Goal: Task Accomplishment & Management: Complete application form

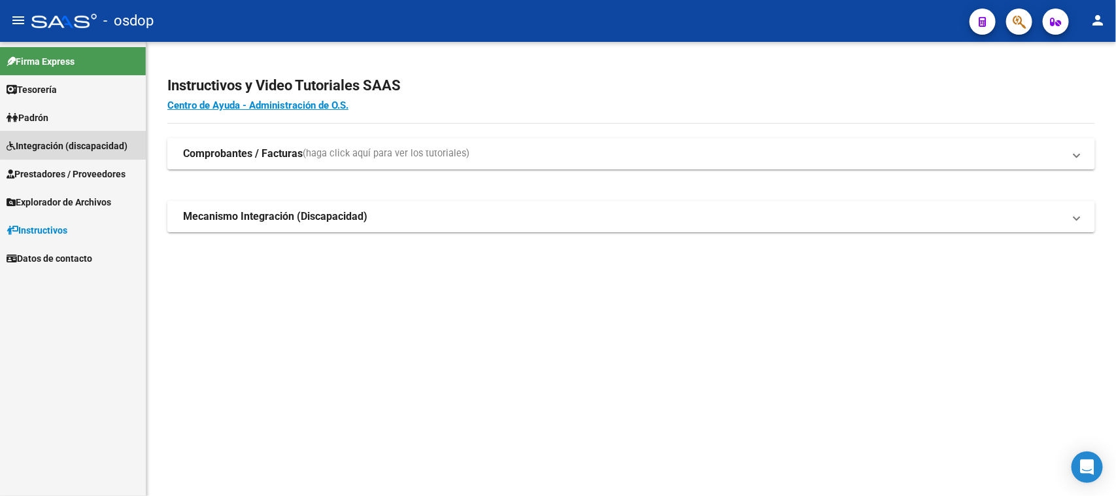
click at [95, 145] on span "Integración (discapacidad)" at bounding box center [67, 146] width 121 height 14
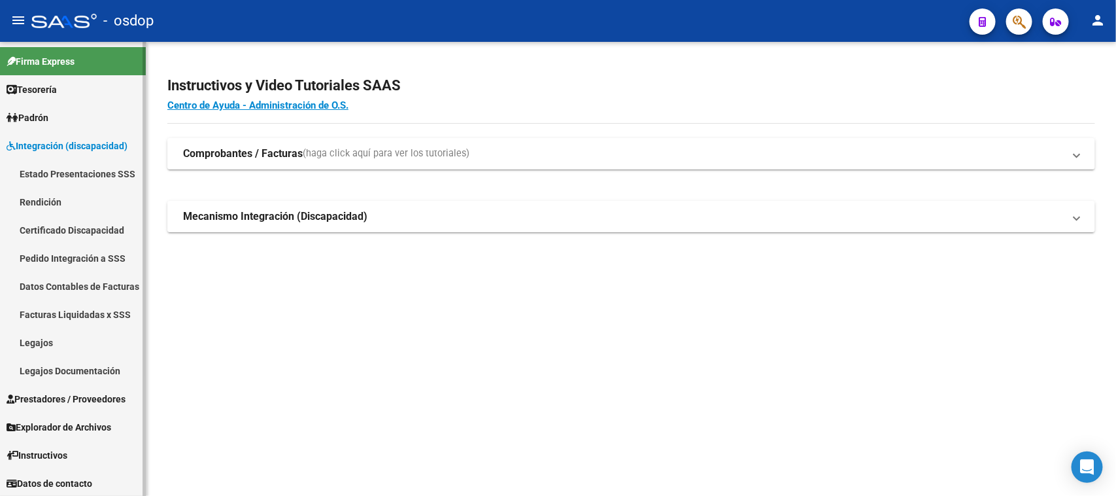
click at [67, 345] on link "Legajos" at bounding box center [73, 342] width 146 height 28
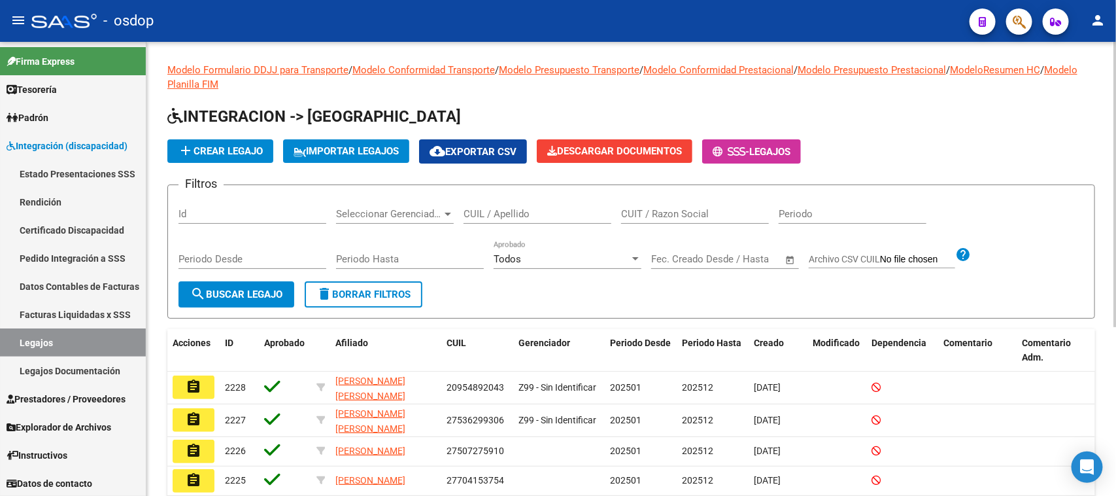
click at [530, 209] on input "CUIL / Apellido" at bounding box center [538, 214] width 148 height 12
paste input "23478220189"
type input "23478220189"
click at [273, 301] on button "search Buscar Legajo" at bounding box center [237, 294] width 116 height 26
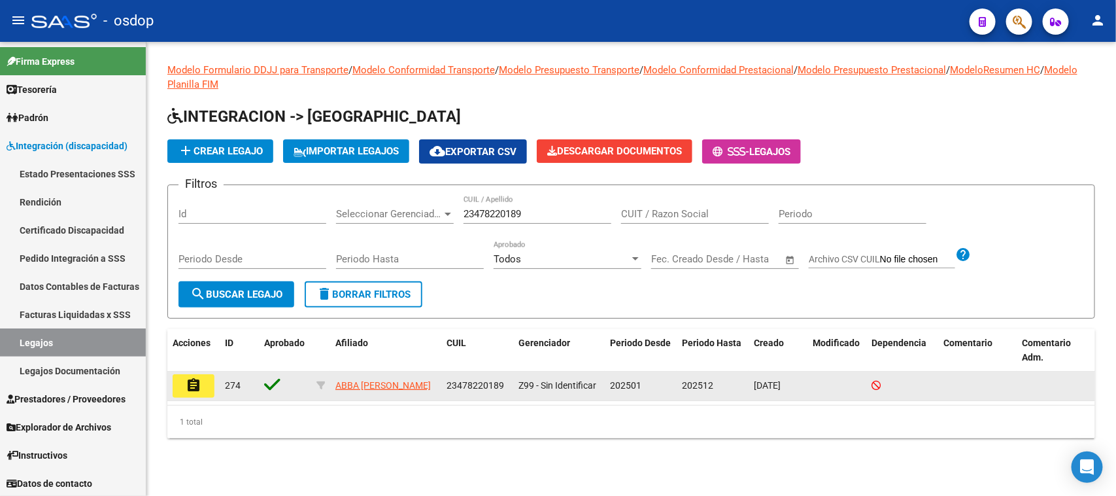
click at [197, 386] on mat-icon "assignment" at bounding box center [194, 385] width 16 height 16
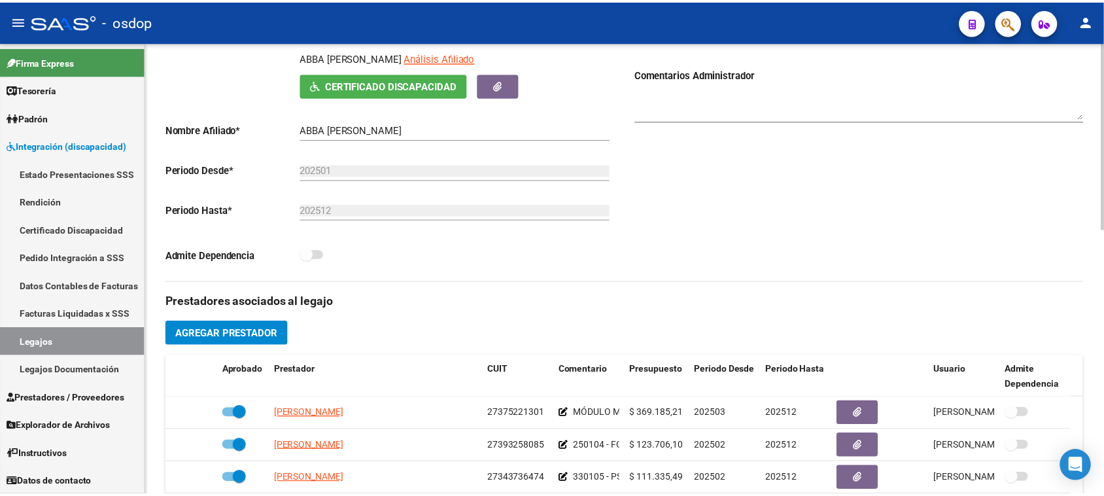
scroll to position [327, 0]
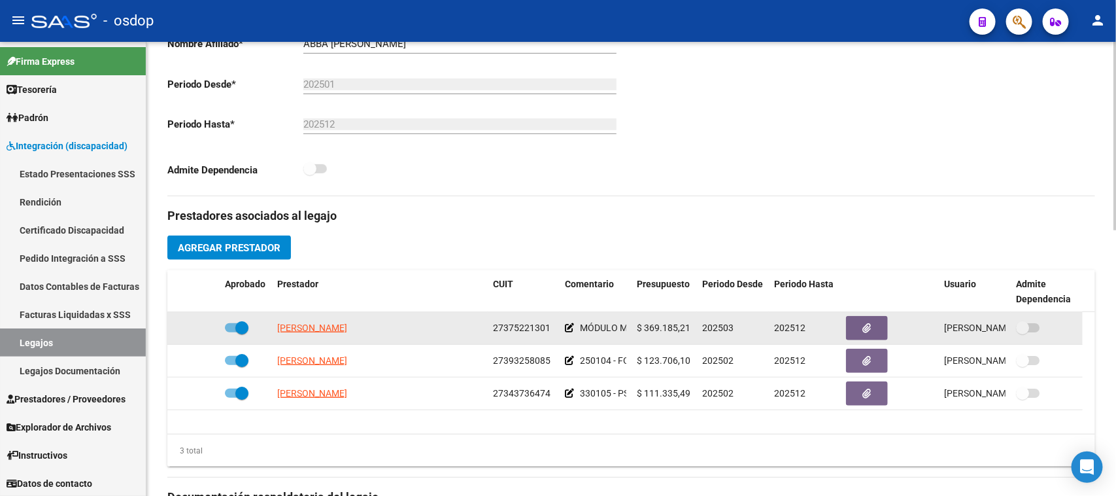
click at [226, 325] on span at bounding box center [237, 327] width 24 height 9
click at [231, 332] on input "checkbox" at bounding box center [231, 332] width 1 height 1
checkbox input "false"
click at [197, 329] on icon at bounding box center [200, 327] width 9 height 9
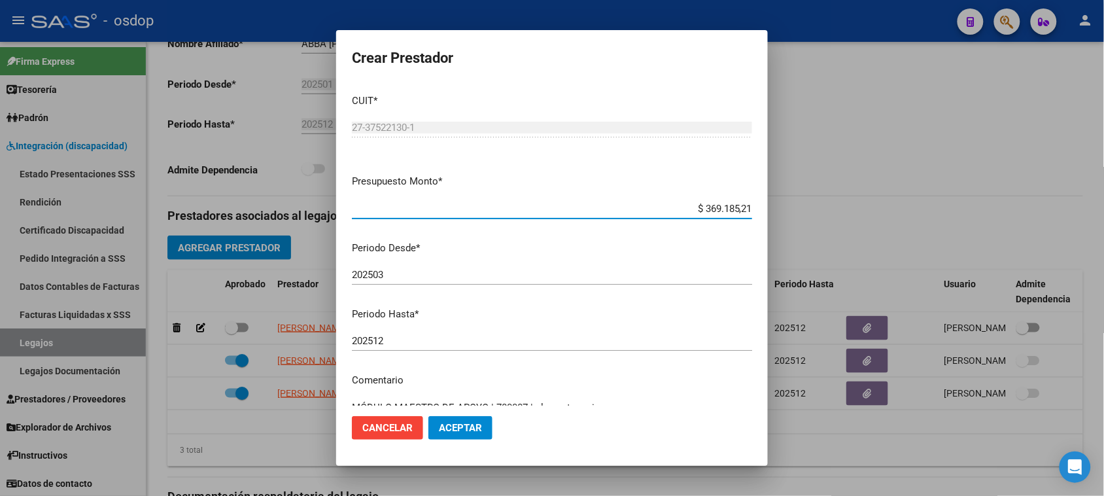
click at [416, 339] on input "202512" at bounding box center [552, 341] width 400 height 12
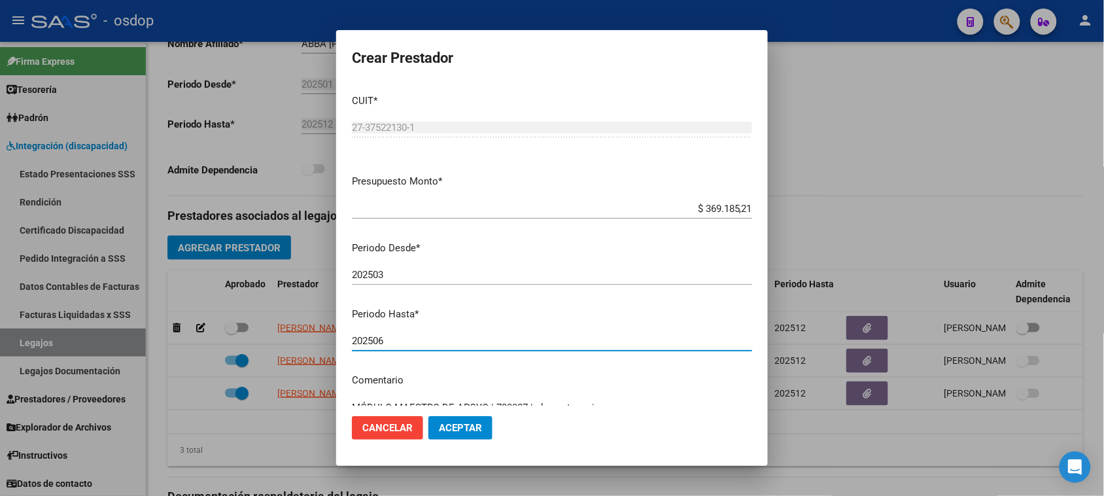
type input "202506"
click at [463, 433] on span "Aceptar" at bounding box center [460, 428] width 43 height 12
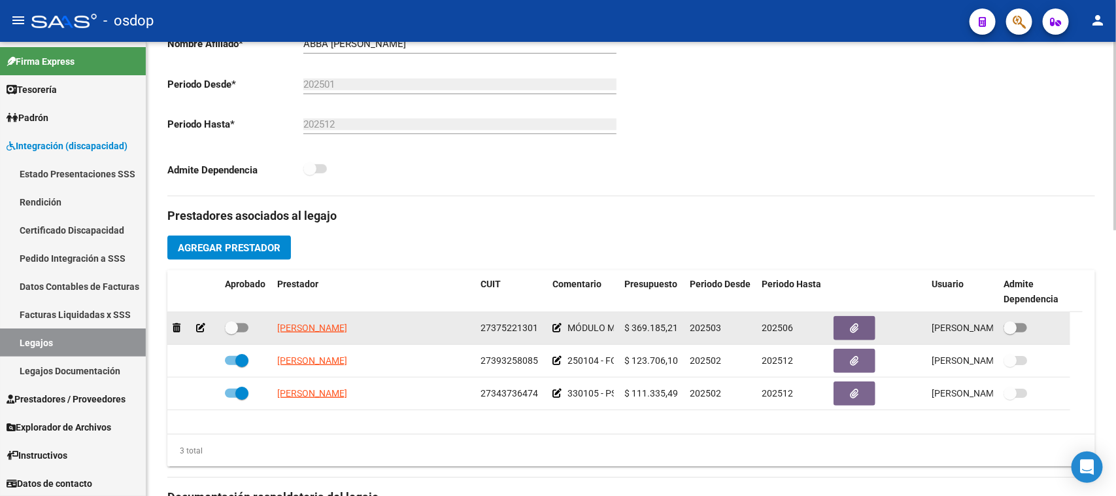
click at [200, 328] on icon at bounding box center [200, 327] width 9 height 9
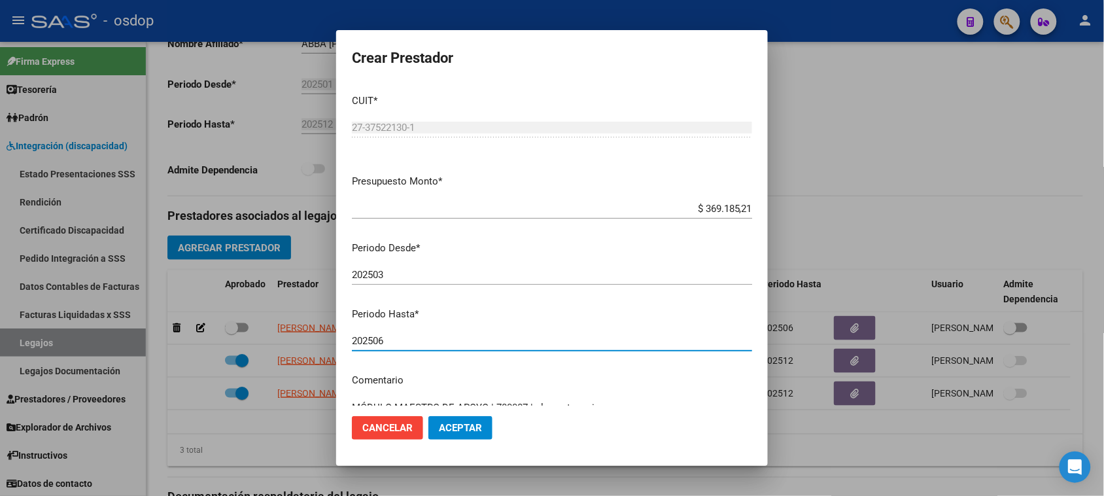
click at [394, 339] on input "202506" at bounding box center [552, 341] width 400 height 12
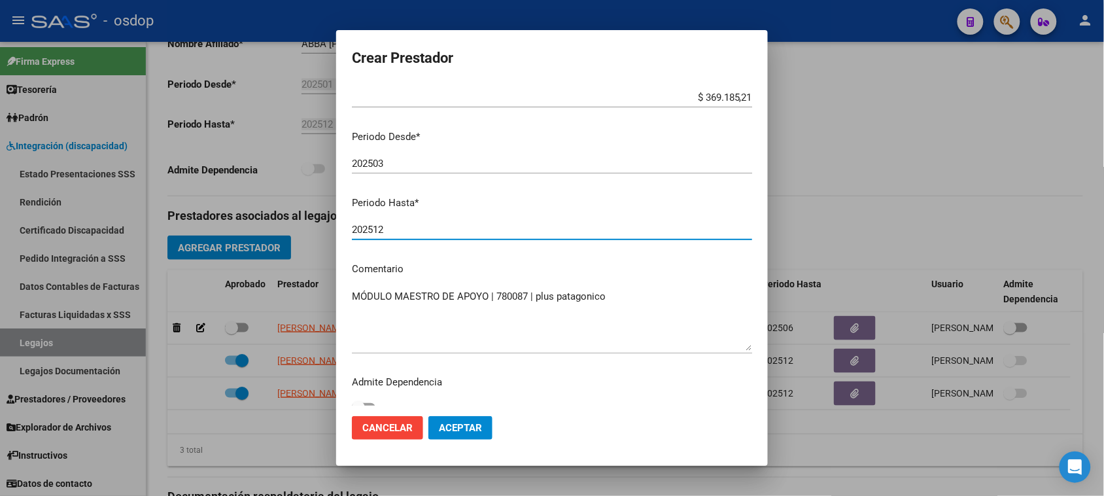
scroll to position [125, 0]
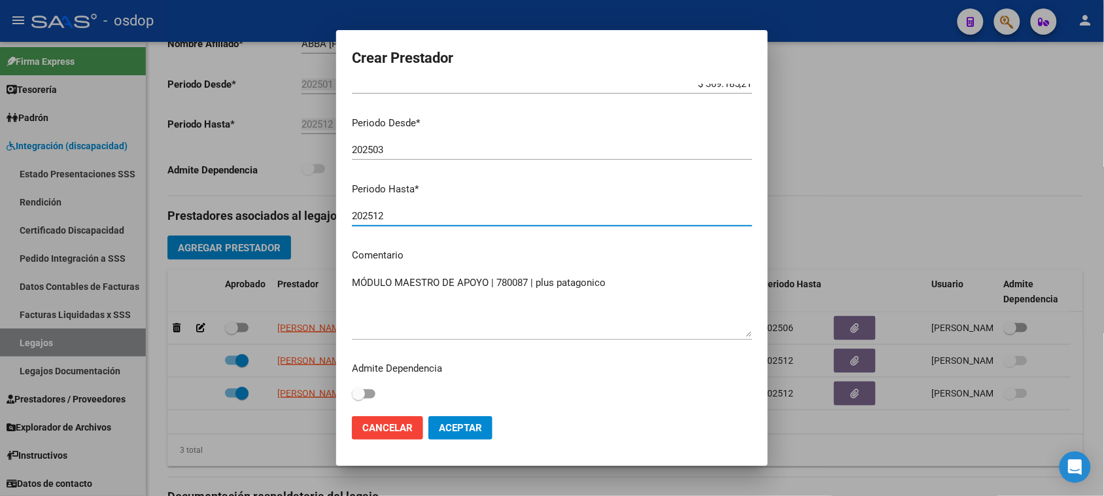
type input "202512"
click at [616, 282] on textarea "MÓDULO MAESTRO DE APOYO | 780087 | plus patagonico" at bounding box center [552, 305] width 400 height 61
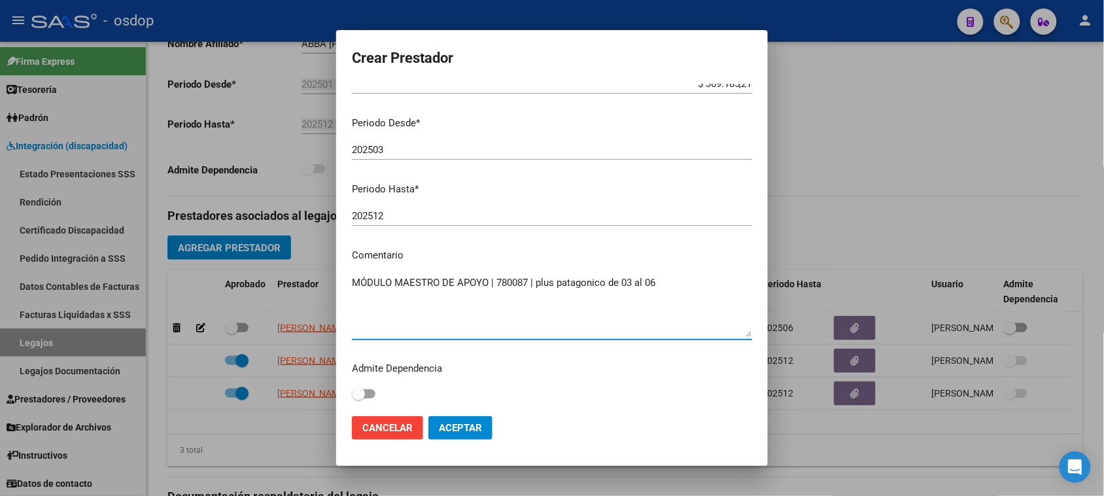
drag, startPoint x: 351, startPoint y: 280, endPoint x: 531, endPoint y: 273, distance: 180.0
click at [531, 273] on div "MÓDULO MAESTRO DE APOYO | 780087 | plus patagonico de 03 al 06 Ingresar el come…" at bounding box center [552, 306] width 400 height 67
click at [361, 299] on textarea "MÓDULO MAESTRO DE APOYO | 780087 | plus patagonico de 03 al 06" at bounding box center [552, 305] width 400 height 61
paste textarea "MÓDULO MAESTRO DE APOYO | 780087"
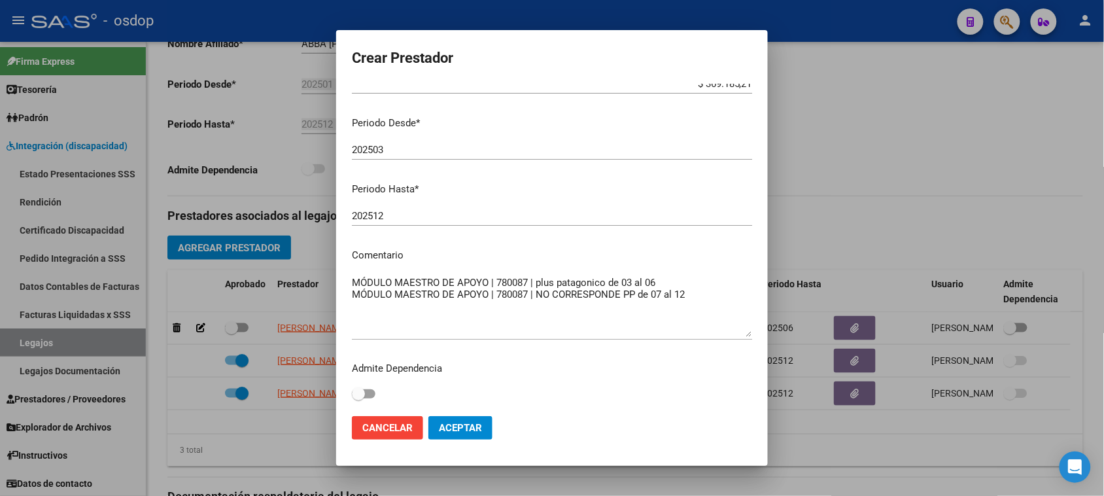
click at [717, 296] on textarea "MÓDULO MAESTRO DE APOYO | 780087 | plus patagonico de 03 al 06 MÓDULO MAESTRO D…" at bounding box center [552, 305] width 400 height 61
paste textarea "307.654,34"
click at [662, 275] on textarea "MÓDULO MAESTRO DE APOYO | 780087 | plus patagonico de 03 al 06 MÓDULO MAESTRO D…" at bounding box center [552, 305] width 400 height 61
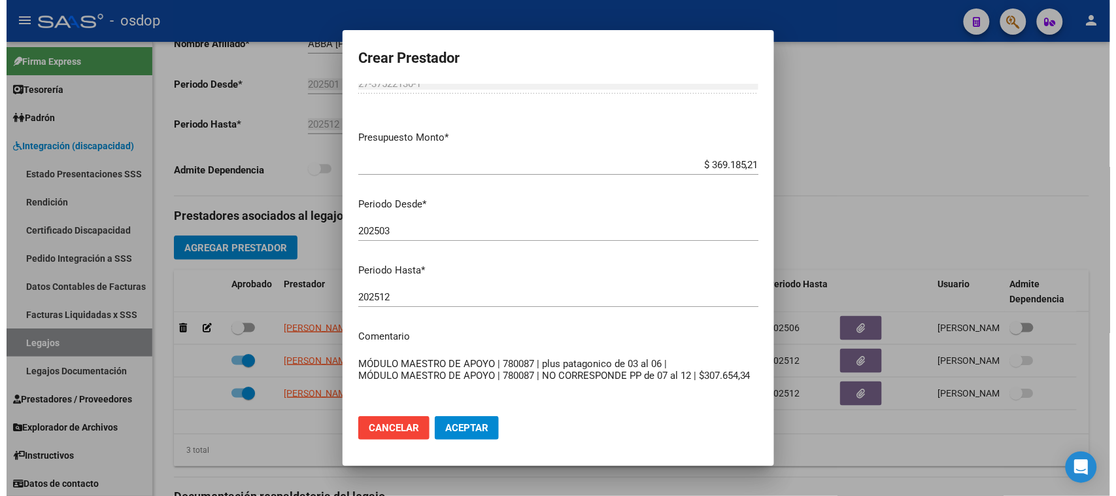
scroll to position [43, 0]
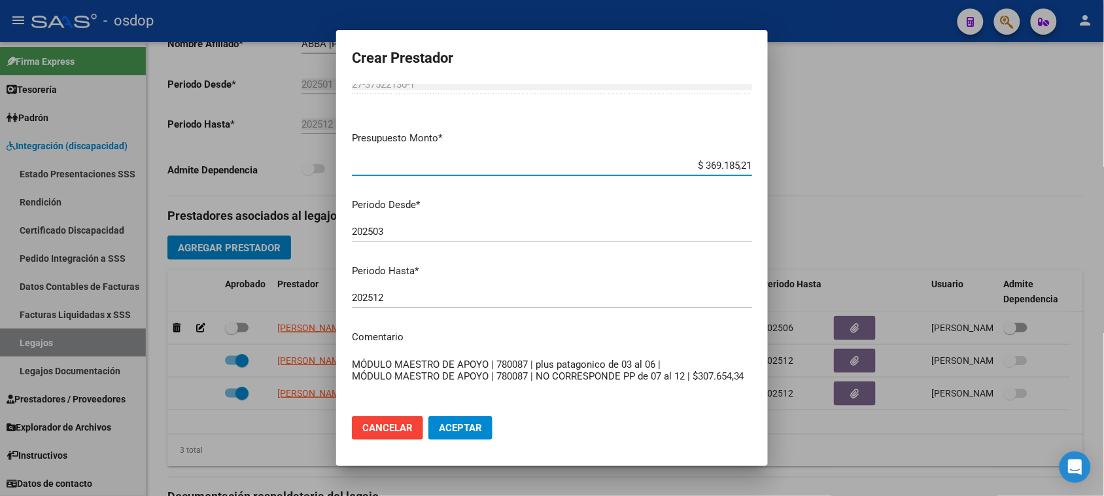
click at [706, 163] on input "$ 369.185,21" at bounding box center [552, 166] width 400 height 12
click at [675, 368] on textarea "MÓDULO MAESTRO DE APOYO | 780087 | plus patagonico de 03 al 06 | MÓDULO MAESTRO…" at bounding box center [552, 387] width 400 height 61
paste textarea "369.185,21"
type textarea "MÓDULO MAESTRO DE APOYO | 780087 | plus patagonico de 03 al 06 | $369.185,21 MÓ…"
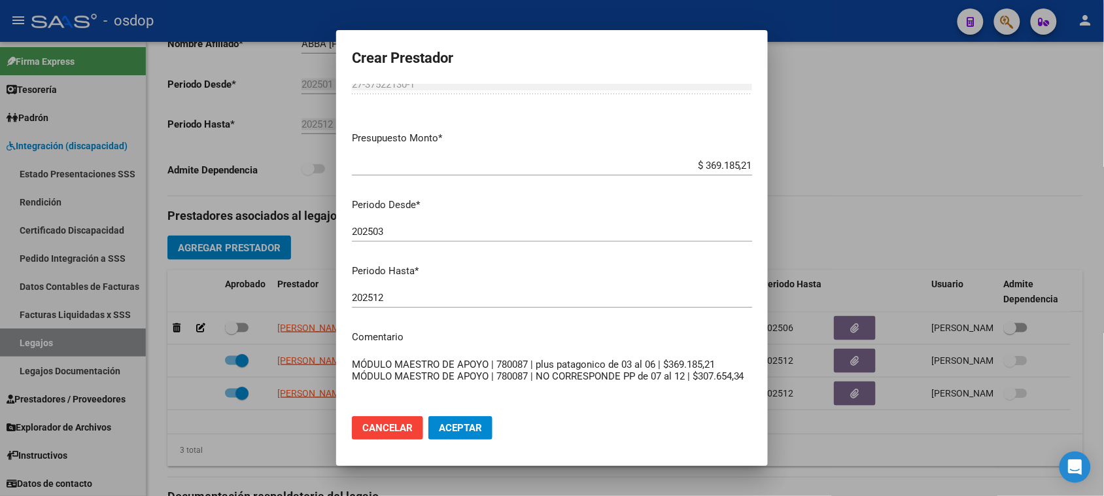
click at [478, 424] on span "Aceptar" at bounding box center [460, 428] width 43 height 12
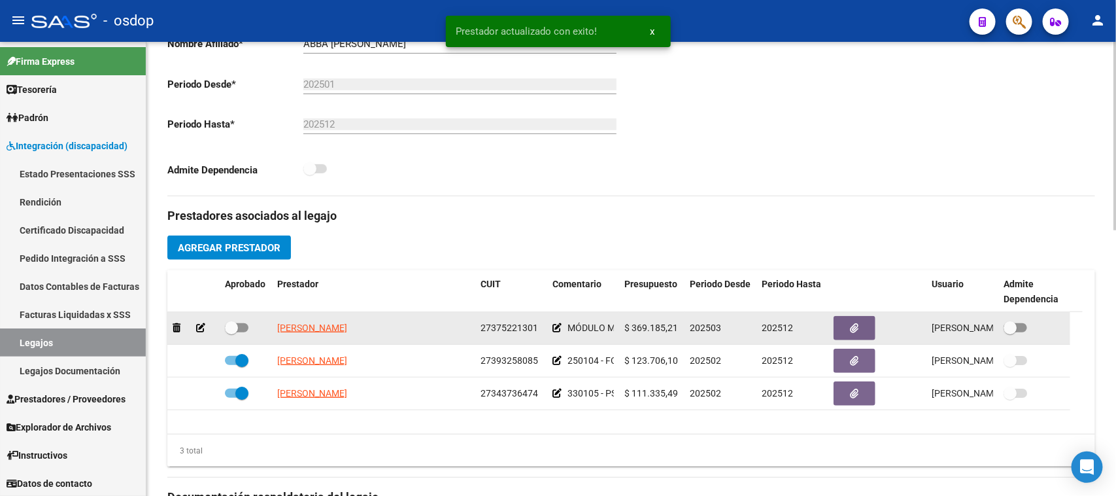
click at [246, 326] on span at bounding box center [237, 327] width 24 height 9
click at [231, 332] on input "checkbox" at bounding box center [231, 332] width 1 height 1
checkbox input "true"
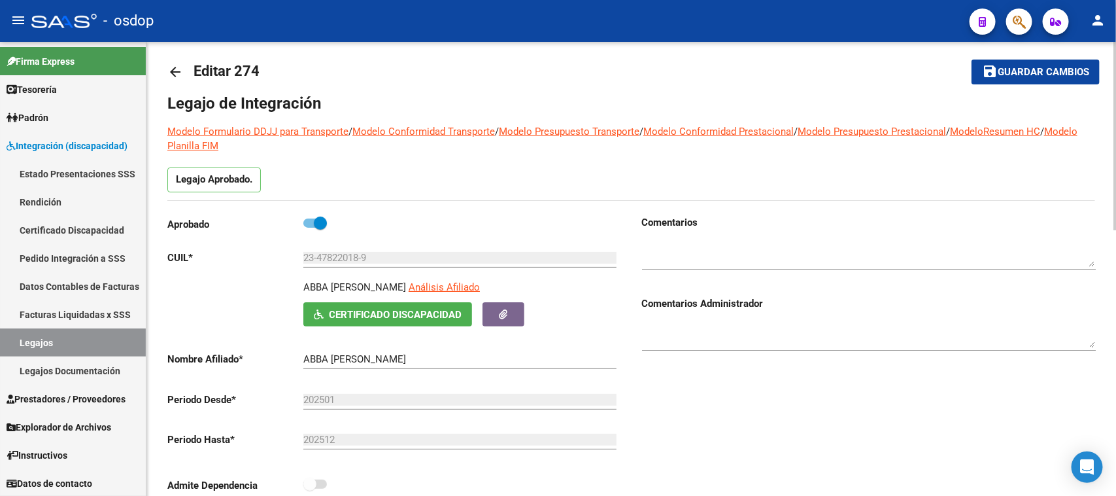
scroll to position [0, 0]
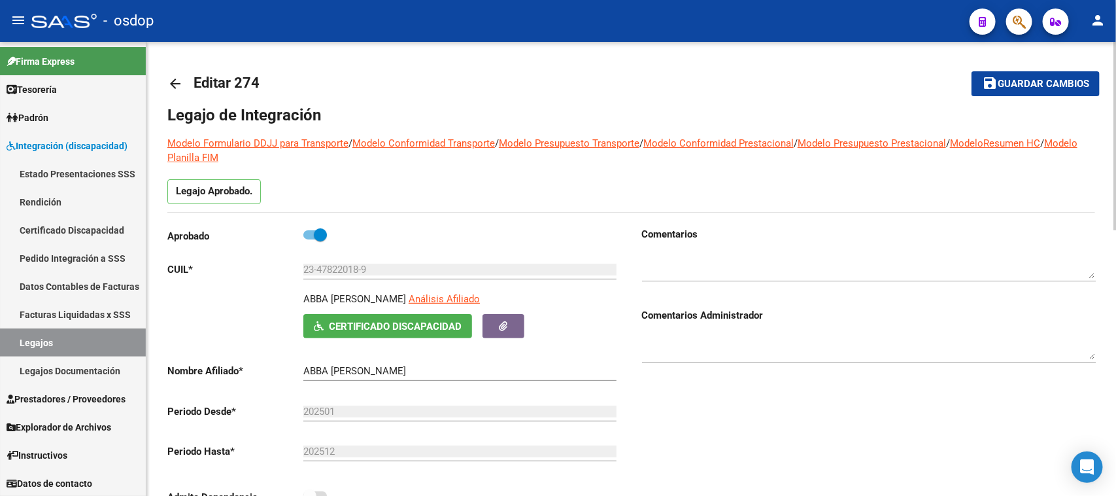
click at [1047, 90] on button "save Guardar cambios" at bounding box center [1036, 83] width 128 height 24
